Goal: Task Accomplishment & Management: Use online tool/utility

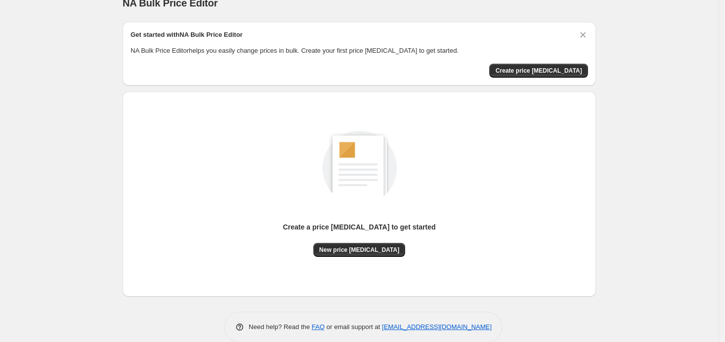
scroll to position [31, 0]
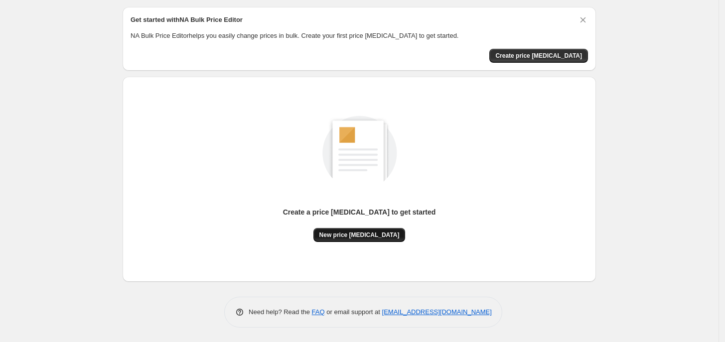
click at [367, 229] on button "New price [MEDICAL_DATA]" at bounding box center [359, 235] width 92 height 14
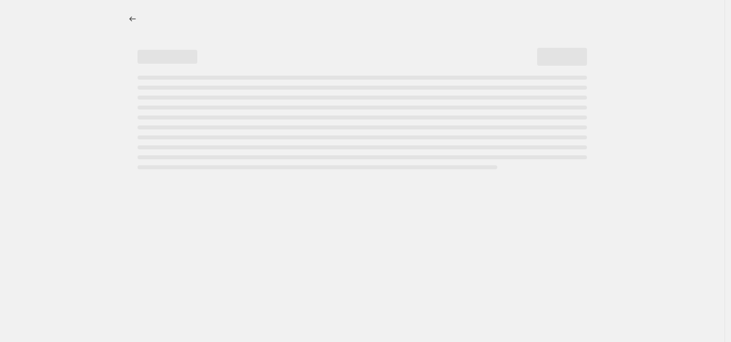
select select "percentage"
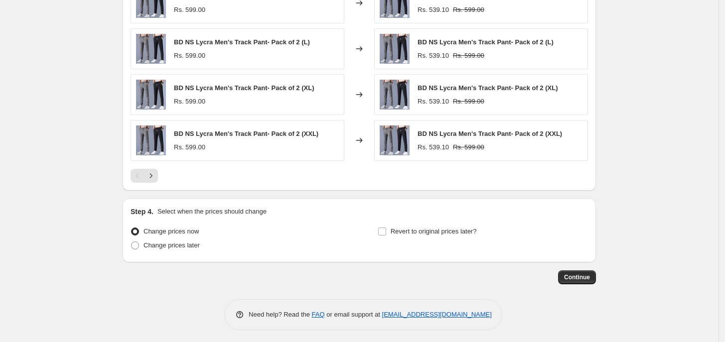
scroll to position [659, 0]
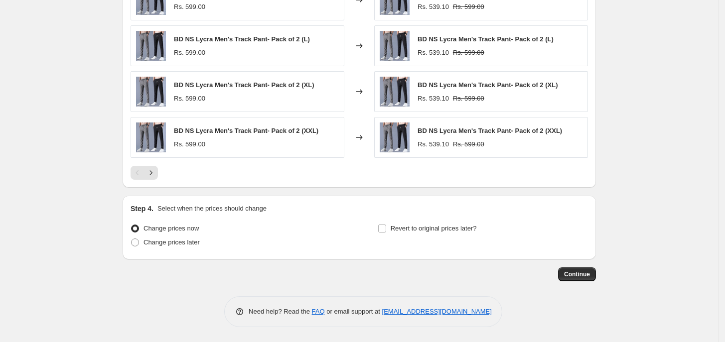
click at [141, 171] on div "Pagination" at bounding box center [138, 173] width 14 height 14
click at [148, 174] on icon "Next" at bounding box center [151, 173] width 10 height 10
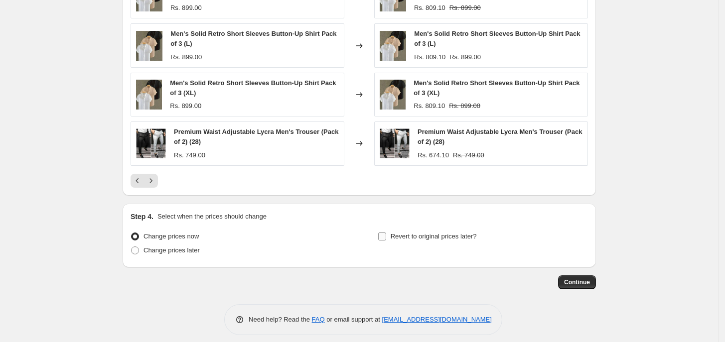
scroll to position [669, 0]
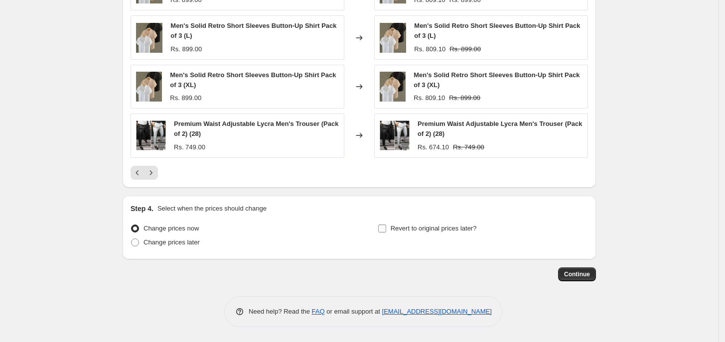
click at [384, 230] on input "Revert to original prices later?" at bounding box center [382, 229] width 8 height 8
checkbox input "true"
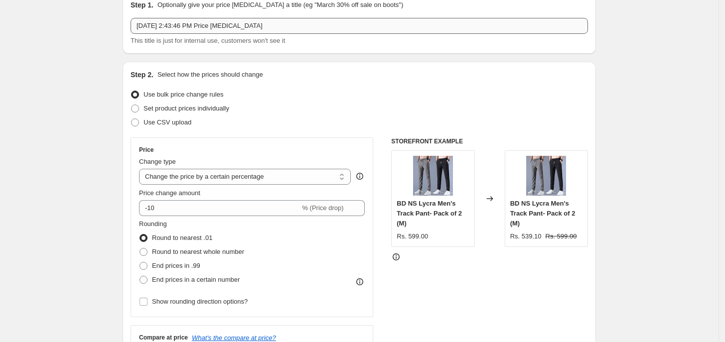
scroll to position [0, 0]
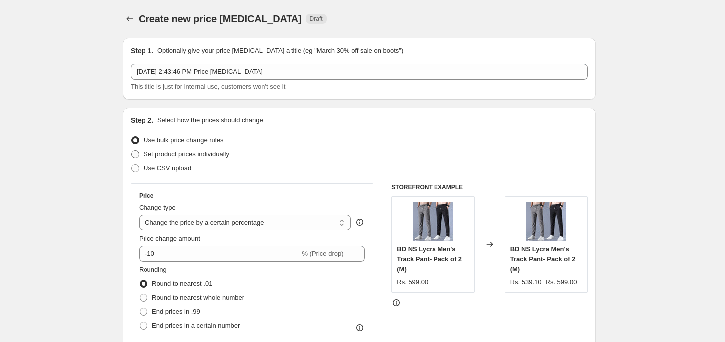
click at [135, 152] on span at bounding box center [135, 154] width 8 height 8
click at [132, 151] on input "Set product prices individually" at bounding box center [131, 150] width 0 height 0
radio input "true"
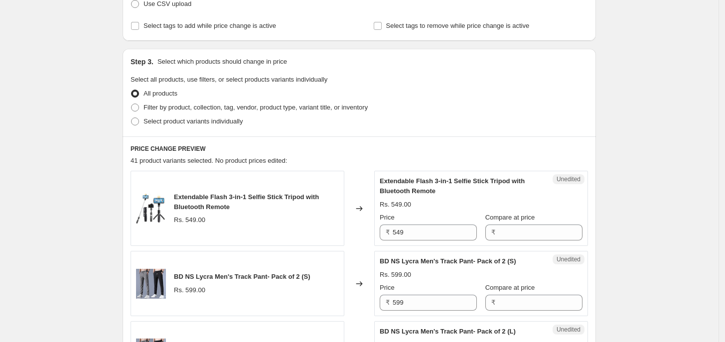
scroll to position [187, 0]
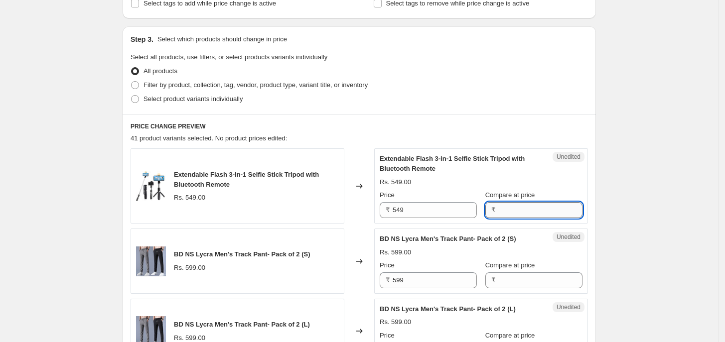
click at [512, 210] on input "Compare at price" at bounding box center [540, 210] width 84 height 16
type input "799"
click at [512, 282] on input "Compare at price" at bounding box center [540, 281] width 84 height 16
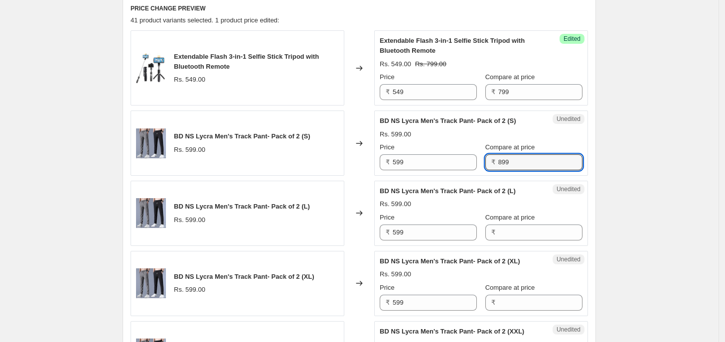
scroll to position [311, 0]
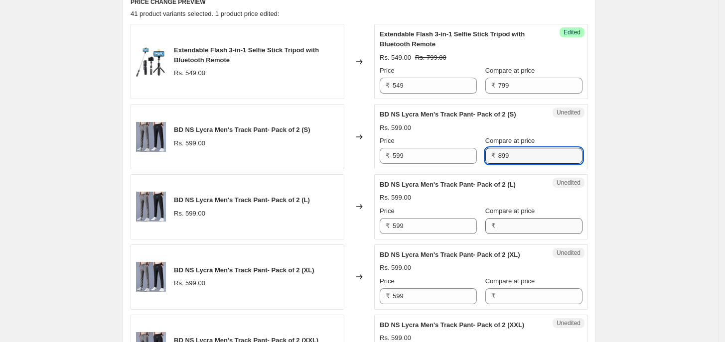
type input "899"
click at [516, 225] on input "Compare at price" at bounding box center [540, 226] width 84 height 16
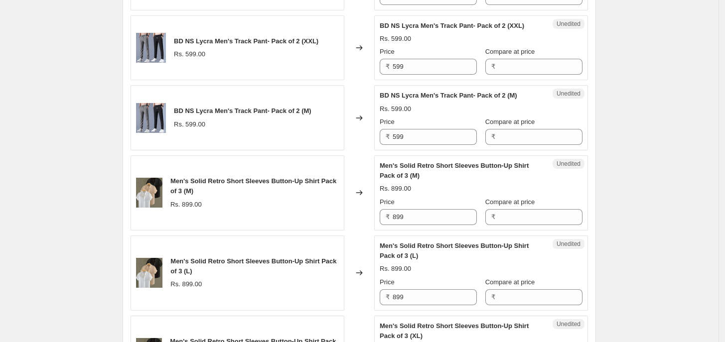
scroll to position [623, 0]
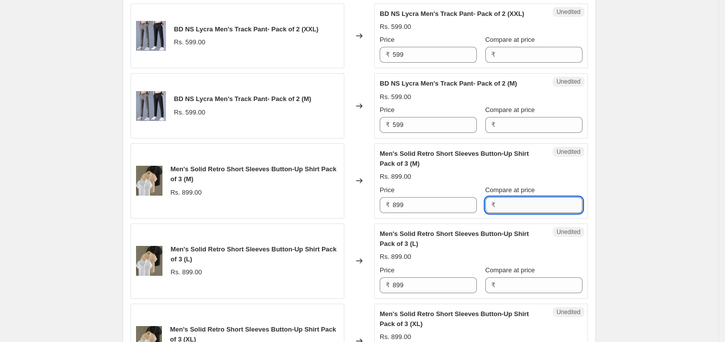
click at [505, 205] on input "Compare at price" at bounding box center [540, 205] width 84 height 16
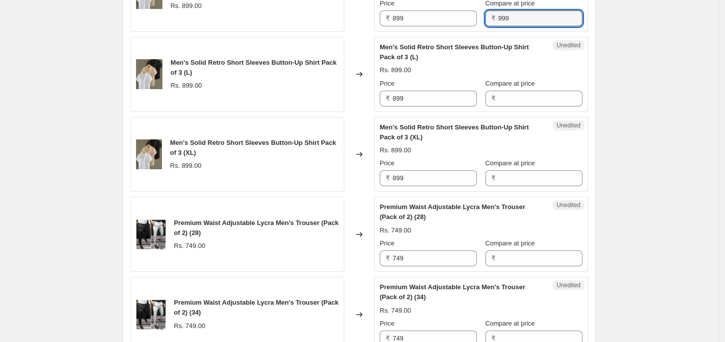
scroll to position [872, 0]
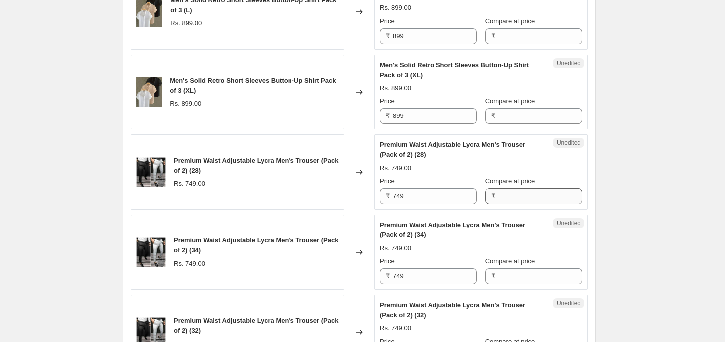
type input "999"
click at [499, 202] on input "Compare at price" at bounding box center [540, 196] width 84 height 16
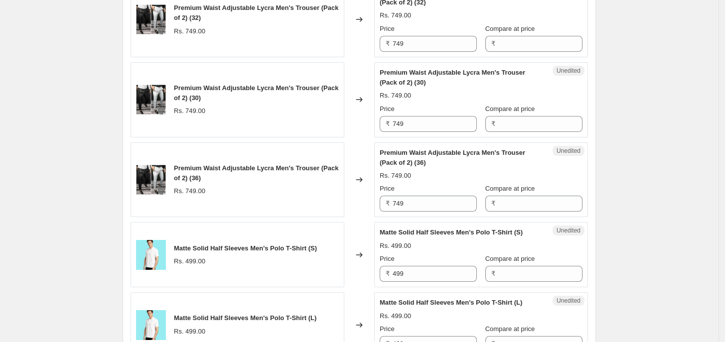
scroll to position [1246, 0]
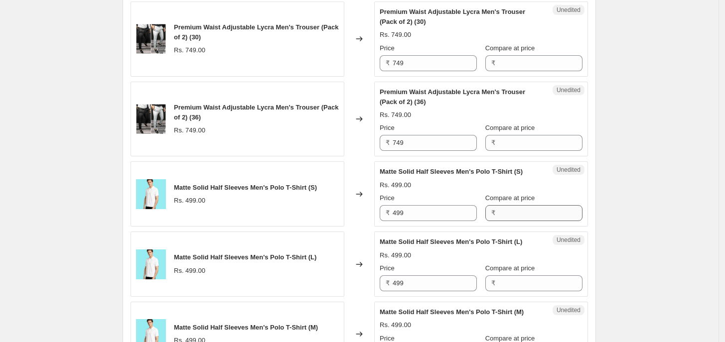
type input "999"
click at [505, 217] on input "Compare at price" at bounding box center [540, 213] width 84 height 16
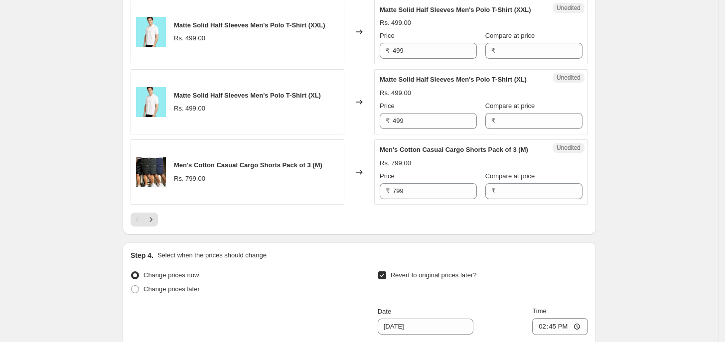
scroll to position [1619, 0]
type input "699"
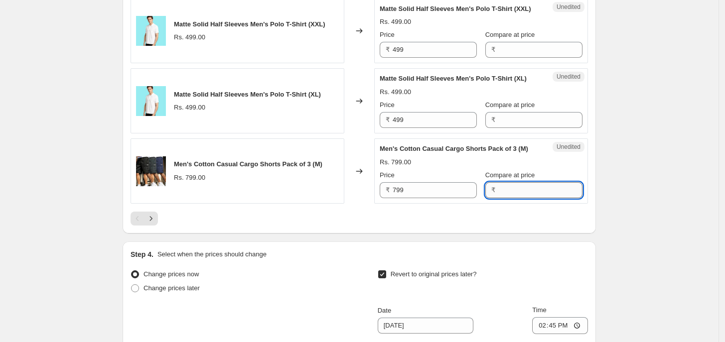
click at [498, 198] on input "Compare at price" at bounding box center [540, 190] width 84 height 16
type input "999"
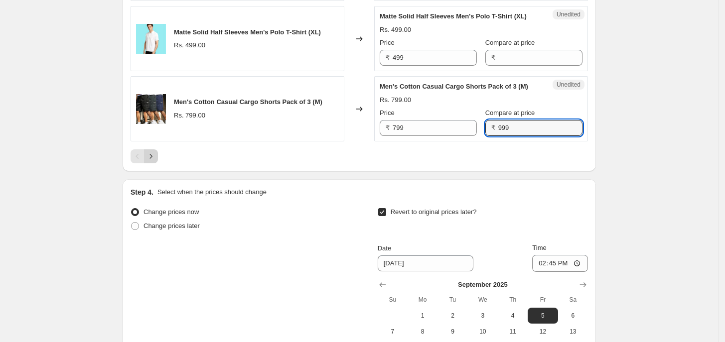
click at [151, 161] on icon "Next" at bounding box center [151, 156] width 10 height 10
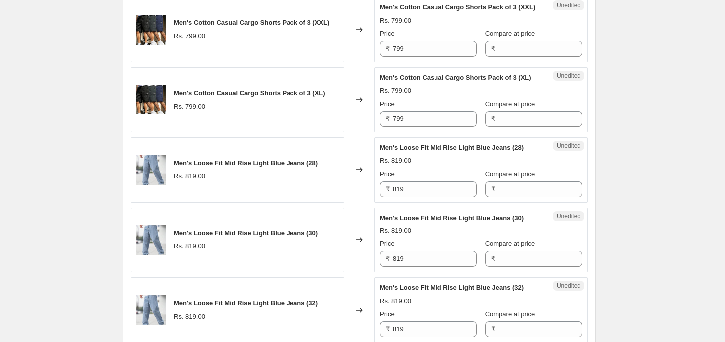
scroll to position [498, 0]
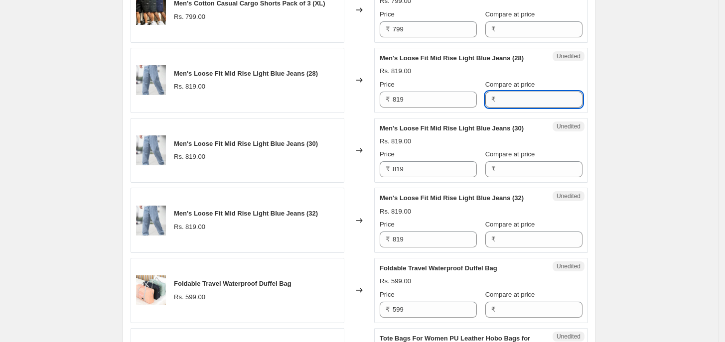
click at [514, 108] on input "Compare at price" at bounding box center [540, 100] width 84 height 16
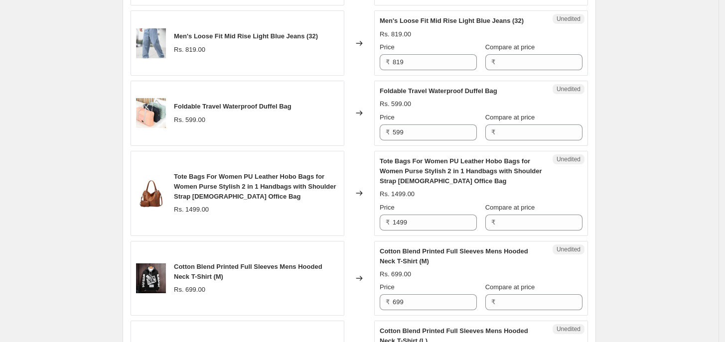
scroll to position [685, 0]
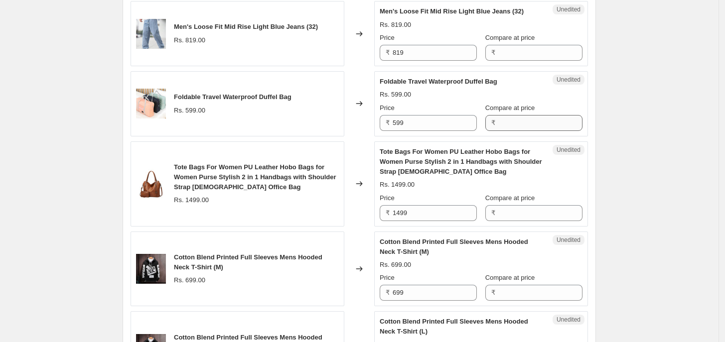
type input "1149"
click at [539, 131] on input "Compare at price" at bounding box center [540, 123] width 84 height 16
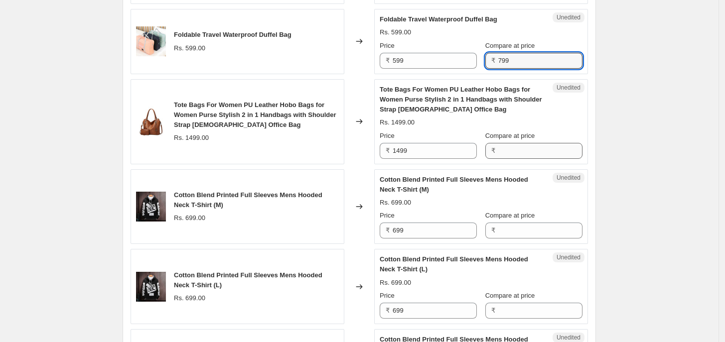
type input "799"
click at [509, 159] on input "Compare at price" at bounding box center [540, 151] width 84 height 16
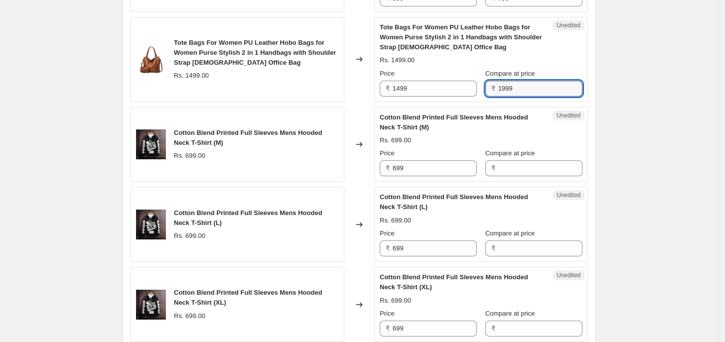
scroll to position [872, 0]
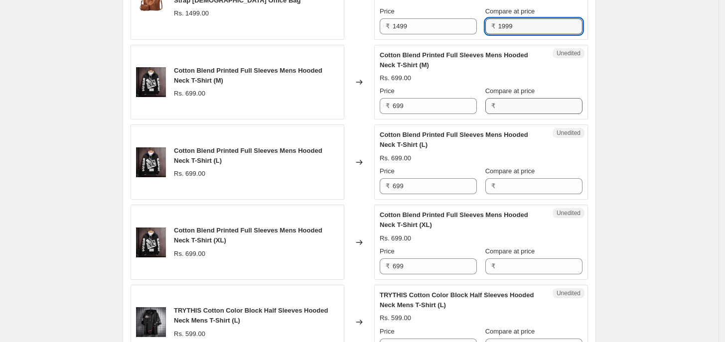
type input "1999"
click at [515, 114] on input "Compare at price" at bounding box center [540, 106] width 84 height 16
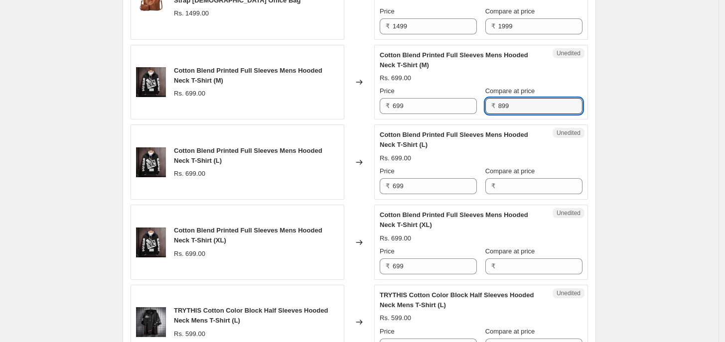
scroll to position [997, 0]
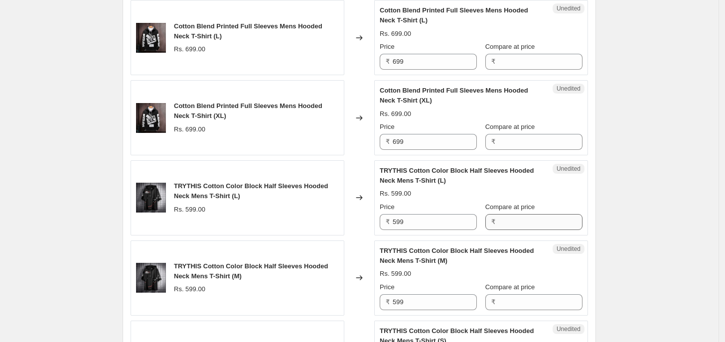
type input "899"
click at [529, 229] on input "Compare at price" at bounding box center [540, 222] width 84 height 16
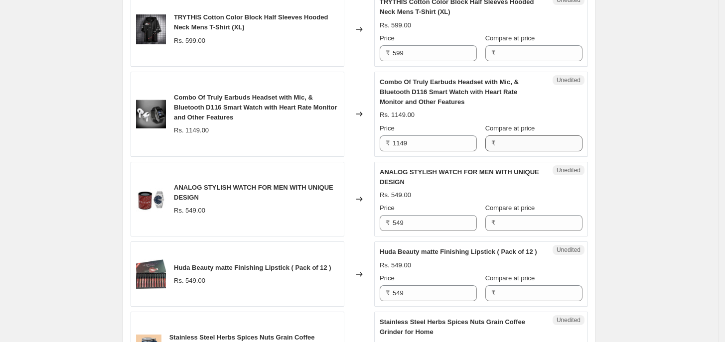
scroll to position [1495, 0]
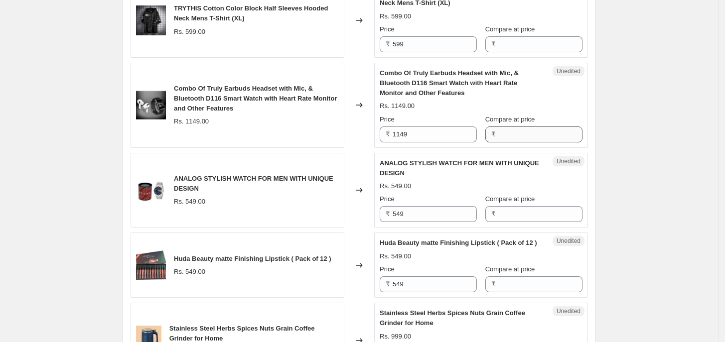
type input "799"
click at [517, 143] on input "Compare at price" at bounding box center [540, 135] width 84 height 16
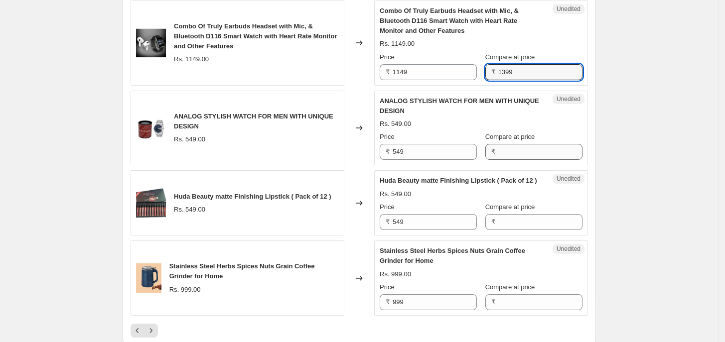
type input "1399"
click at [498, 160] on input "Compare at price" at bounding box center [540, 152] width 84 height 16
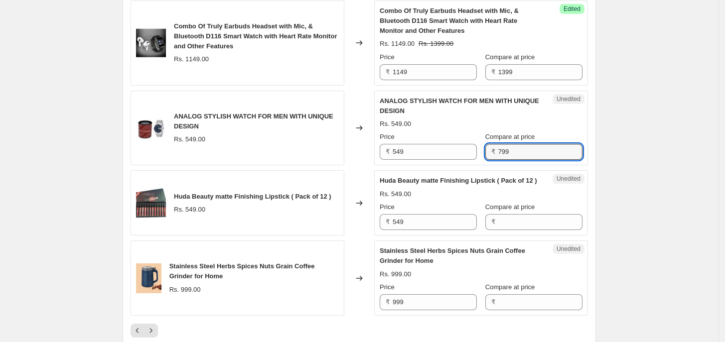
scroll to position [1619, 0]
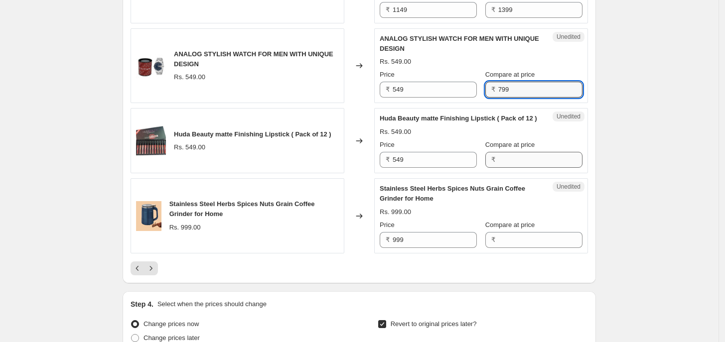
type input "799"
click at [539, 168] on input "Compare at price" at bounding box center [540, 160] width 84 height 16
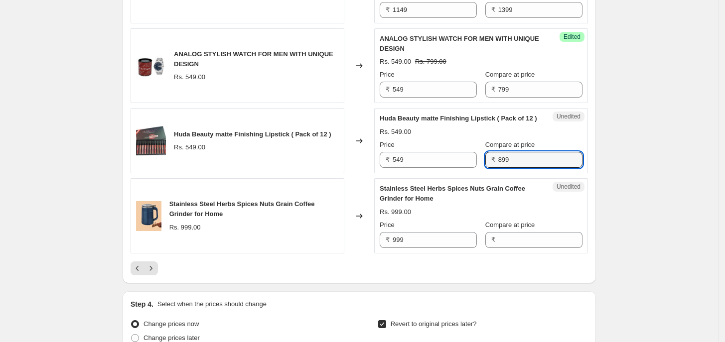
scroll to position [1682, 0]
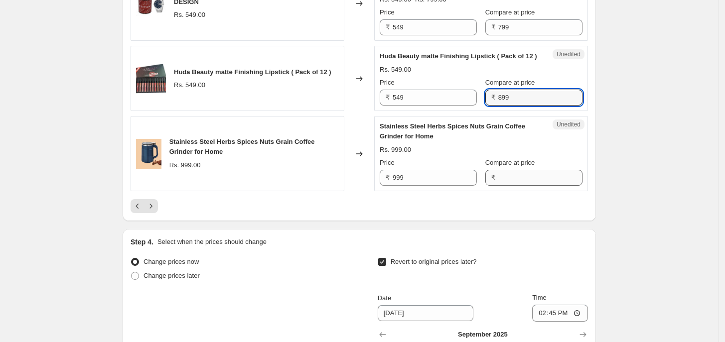
type input "899"
click at [501, 186] on input "Compare at price" at bounding box center [540, 178] width 84 height 16
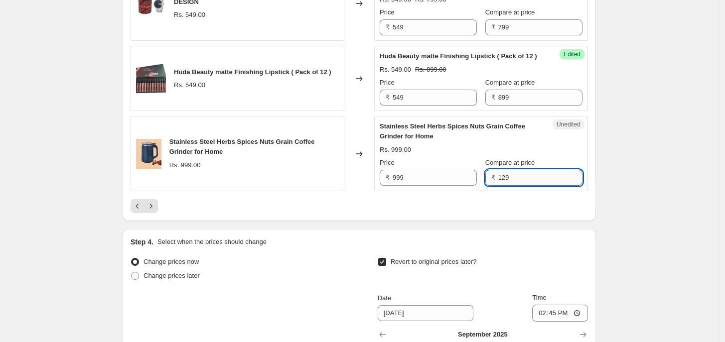
type input "1299"
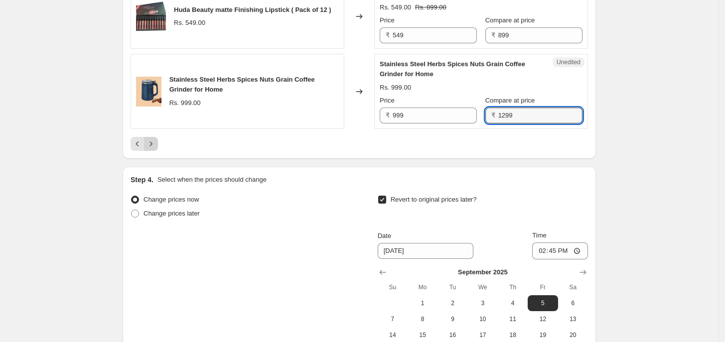
click at [155, 149] on icon "Next" at bounding box center [151, 144] width 10 height 10
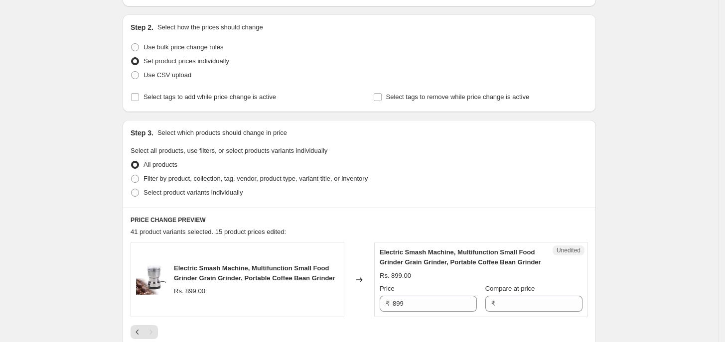
scroll to position [249, 0]
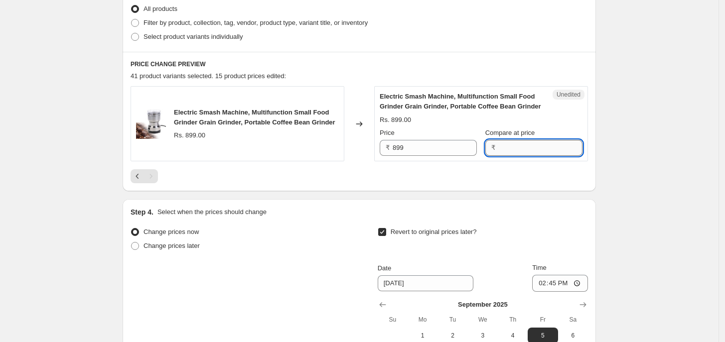
click at [509, 149] on input "Compare at price" at bounding box center [540, 148] width 84 height 16
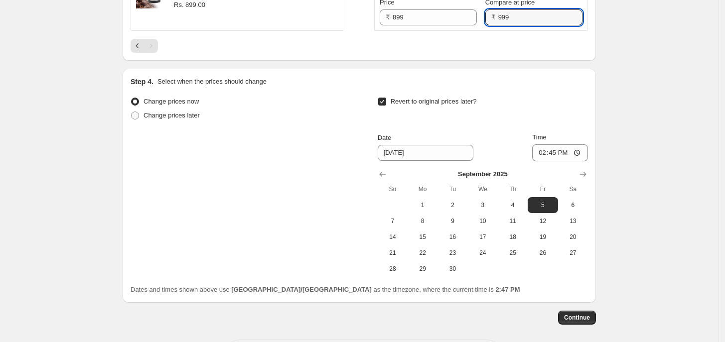
scroll to position [423, 0]
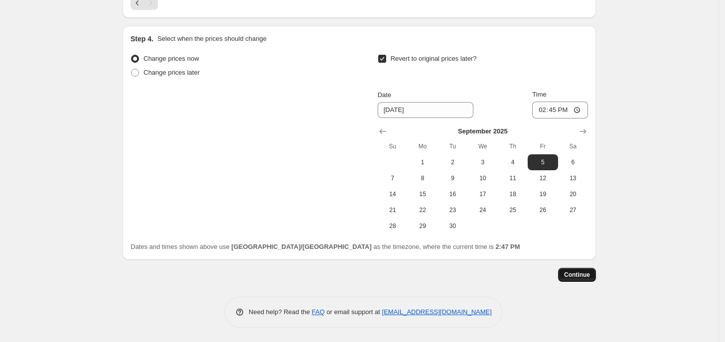
type input "999"
click at [585, 278] on span "Continue" at bounding box center [577, 275] width 26 height 8
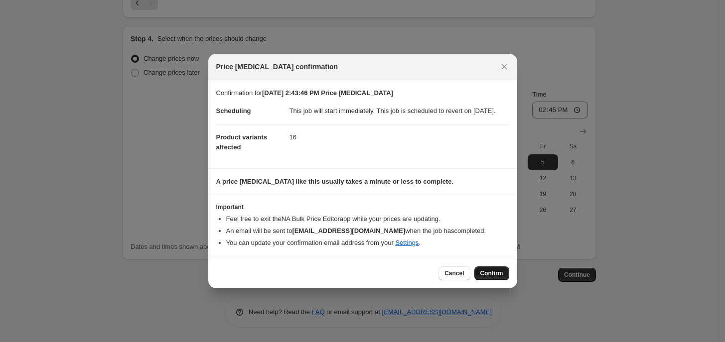
click at [482, 278] on span "Confirm" at bounding box center [491, 274] width 23 height 8
